Goal: Find specific page/section: Find specific page/section

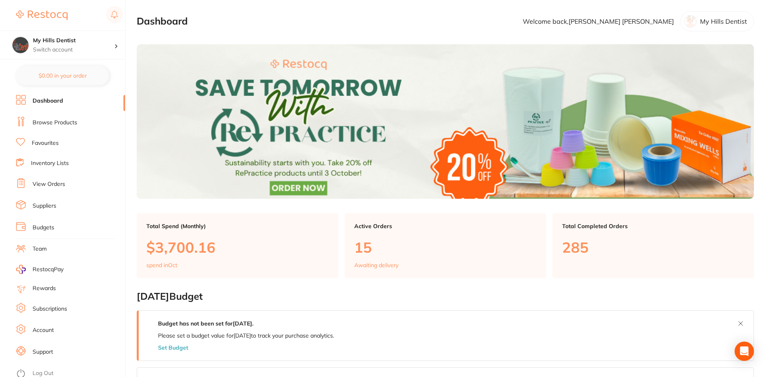
click at [63, 122] on link "Browse Products" at bounding box center [55, 123] width 45 height 8
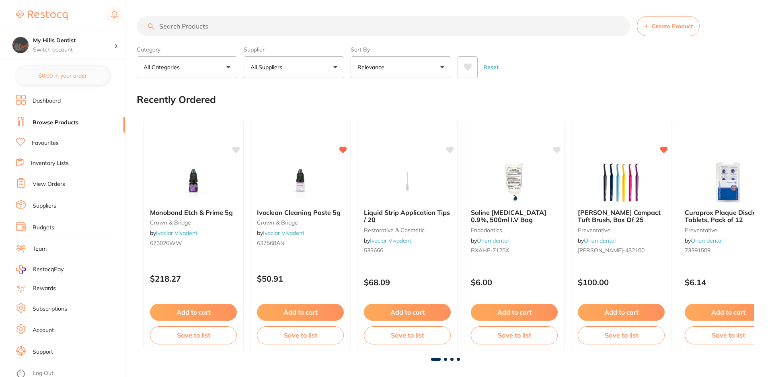
click at [197, 24] on input "search" at bounding box center [384, 26] width 494 height 20
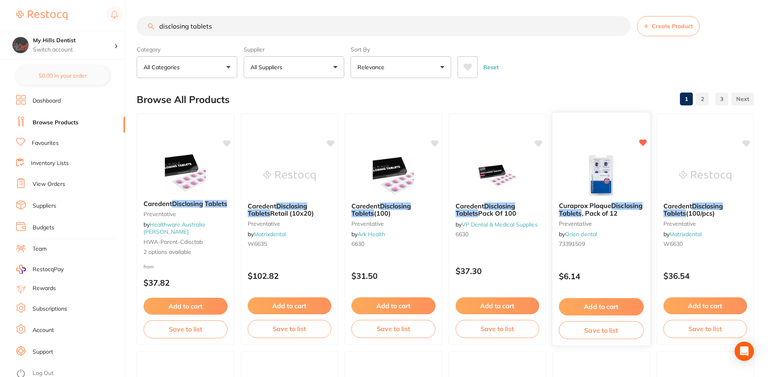
type input "disclosing tablets"
click at [643, 210] on span at bounding box center [643, 206] width 0 height 8
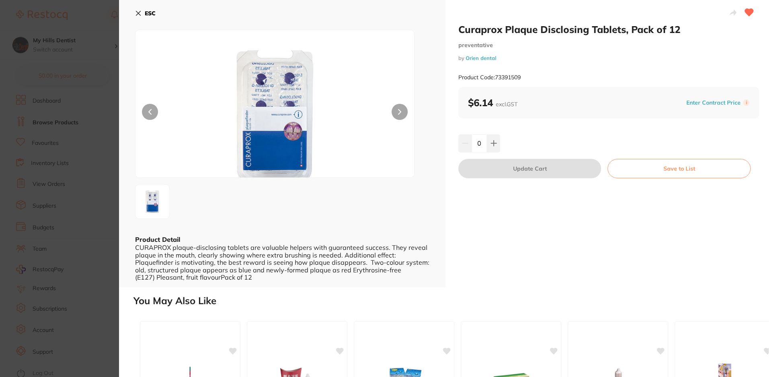
click at [491, 78] on div "Product Code: 73391509" at bounding box center [609, 78] width 301 height 20
click at [93, 11] on section "Curaprox Plaque Disclosing Tablets, Pack of 12 preventative by Orien dental Pro…" at bounding box center [386, 188] width 772 height 377
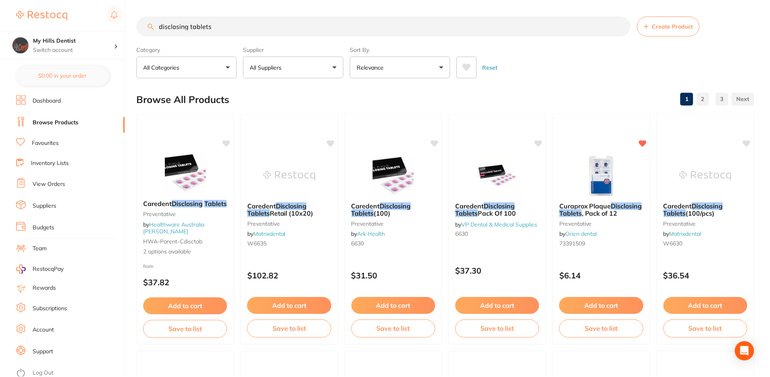
scroll to position [4, 0]
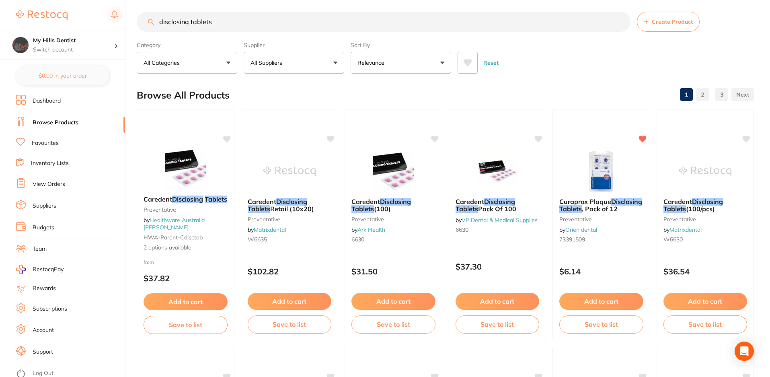
click at [49, 100] on link "Dashboard" at bounding box center [47, 101] width 28 height 8
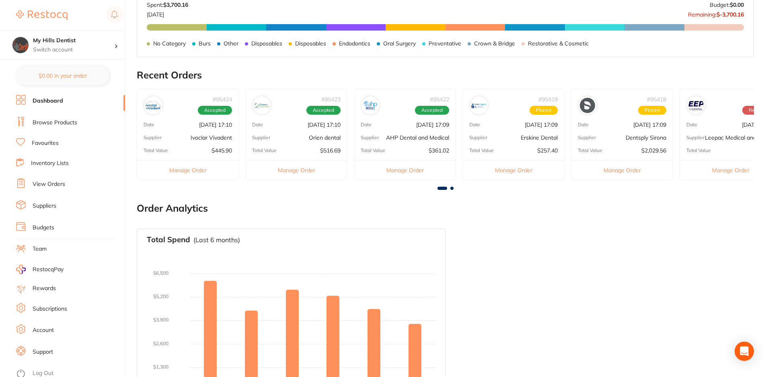
scroll to position [255, 0]
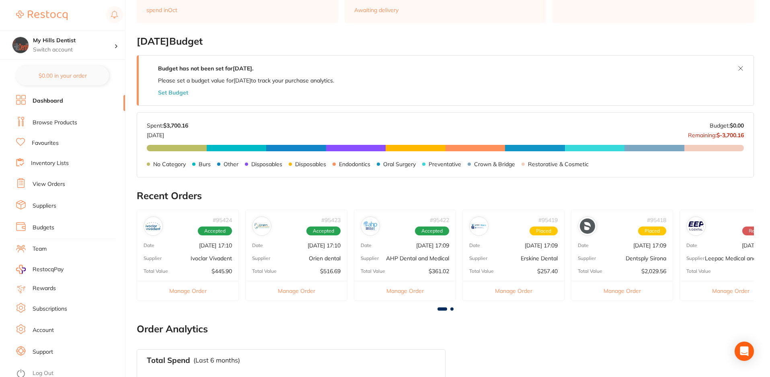
click at [181, 93] on button "Set Budget" at bounding box center [173, 92] width 30 height 6
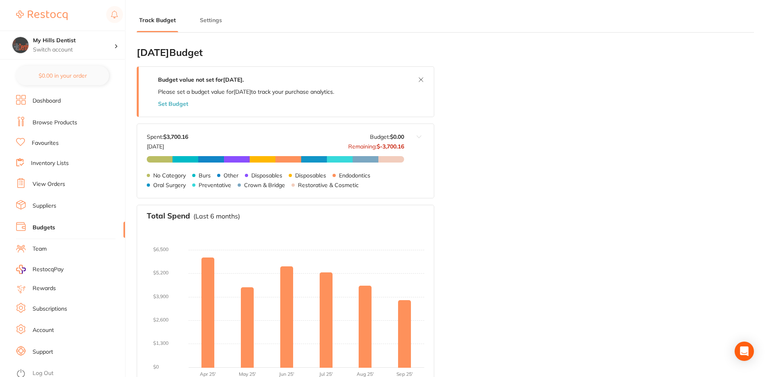
type input "5.0"
click at [66, 122] on link "Browse Products" at bounding box center [55, 123] width 45 height 8
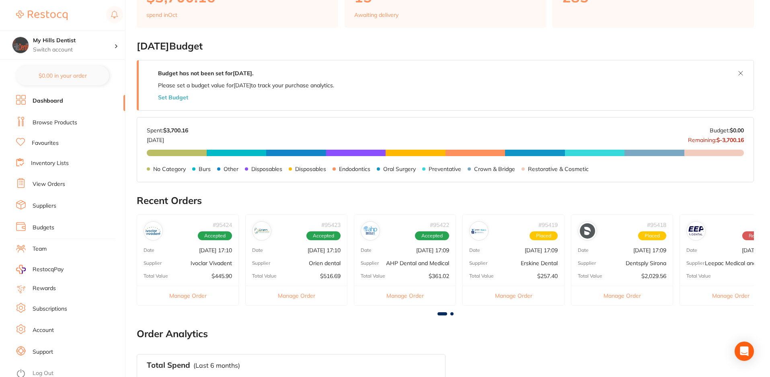
scroll to position [282, 0]
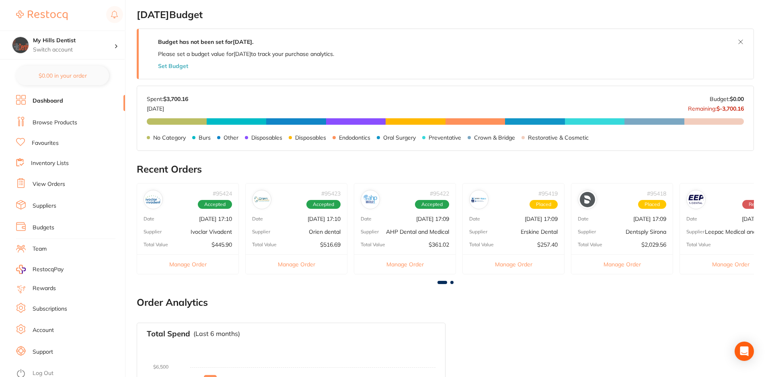
click at [303, 200] on div "# 95423 Accepted" at bounding box center [296, 196] width 101 height 26
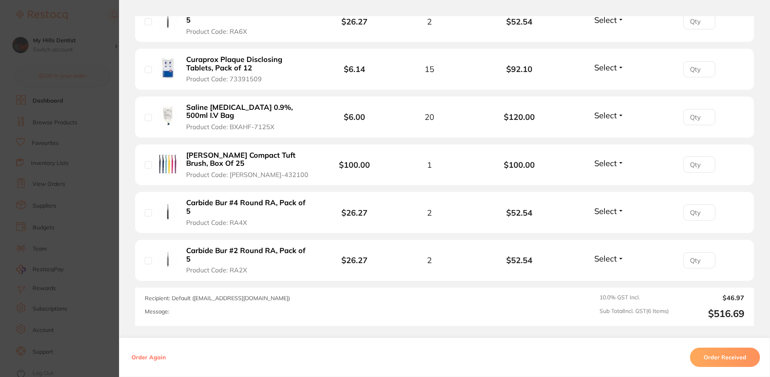
click at [88, 40] on section "Order ID: Restocq- 95423 Order Information Accepted Order Order Date [DATE] 17:…" at bounding box center [385, 188] width 770 height 377
